Goal: Task Accomplishment & Management: Manage account settings

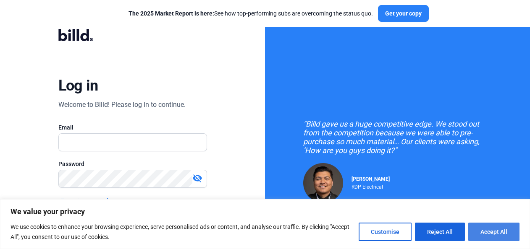
click at [485, 230] on button "Accept All" at bounding box center [493, 232] width 51 height 18
checkbox input "true"
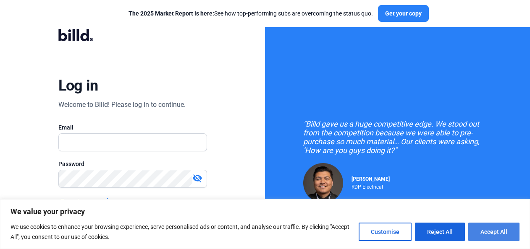
checkbox input "true"
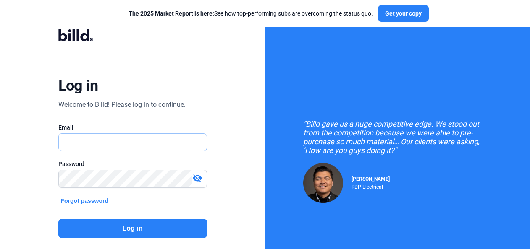
click at [91, 146] on input "text" at bounding box center [133, 142] width 148 height 17
type input "[EMAIL_ADDRESS][DOMAIN_NAME]"
click at [112, 228] on button "Log in" at bounding box center [132, 228] width 149 height 19
